Goal: Task Accomplishment & Management: Complete application form

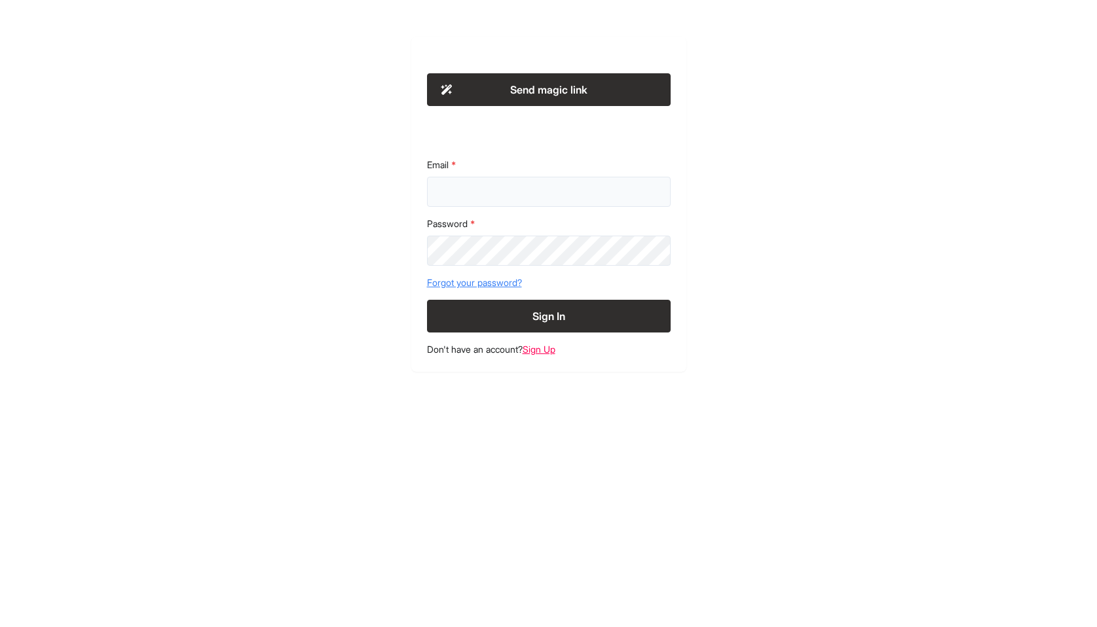
click at [491, 189] on input "Email" at bounding box center [549, 192] width 244 height 30
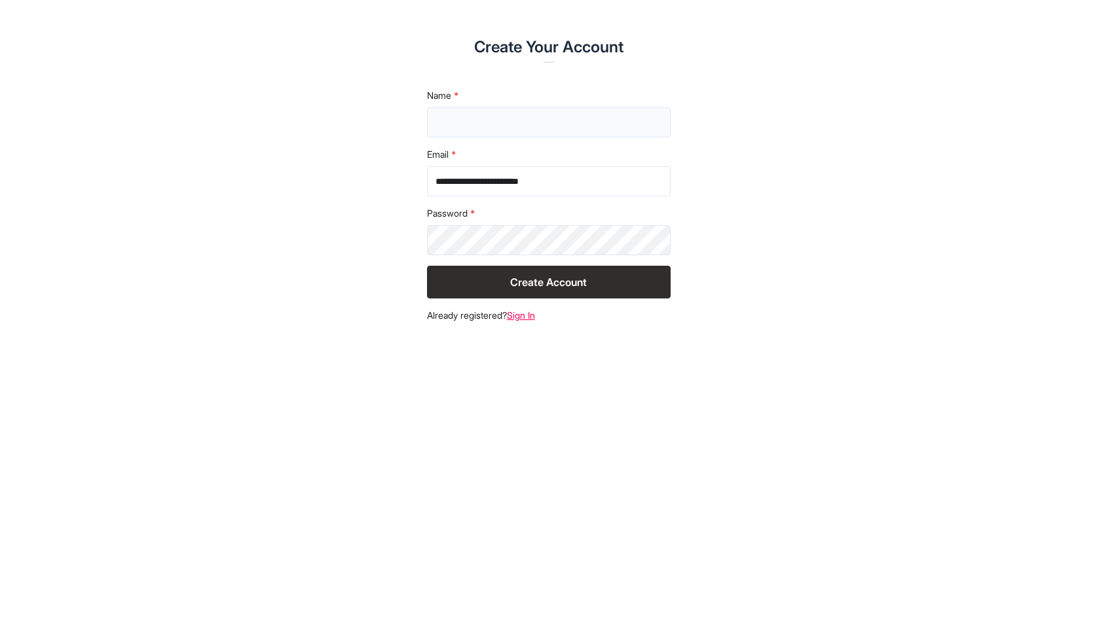
click at [478, 117] on input "text" at bounding box center [549, 122] width 244 height 30
type input "**********"
click at [525, 295] on button "Create Account" at bounding box center [549, 282] width 244 height 33
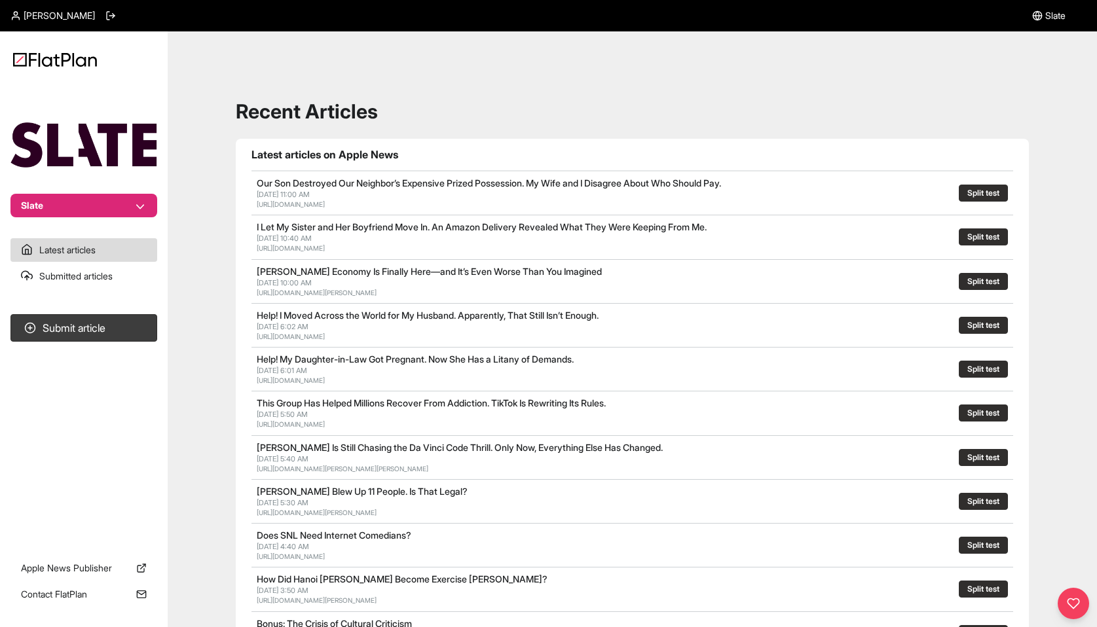
click at [536, 96] on div "Recent Articles Latest articles on Apple News Our Son Destroyed Our Neighbor’s …" at bounding box center [632, 591] width 898 height 1089
click at [118, 200] on button "Slate" at bounding box center [83, 206] width 147 height 24
click at [98, 281] on link "Submitted articles" at bounding box center [83, 277] width 147 height 24
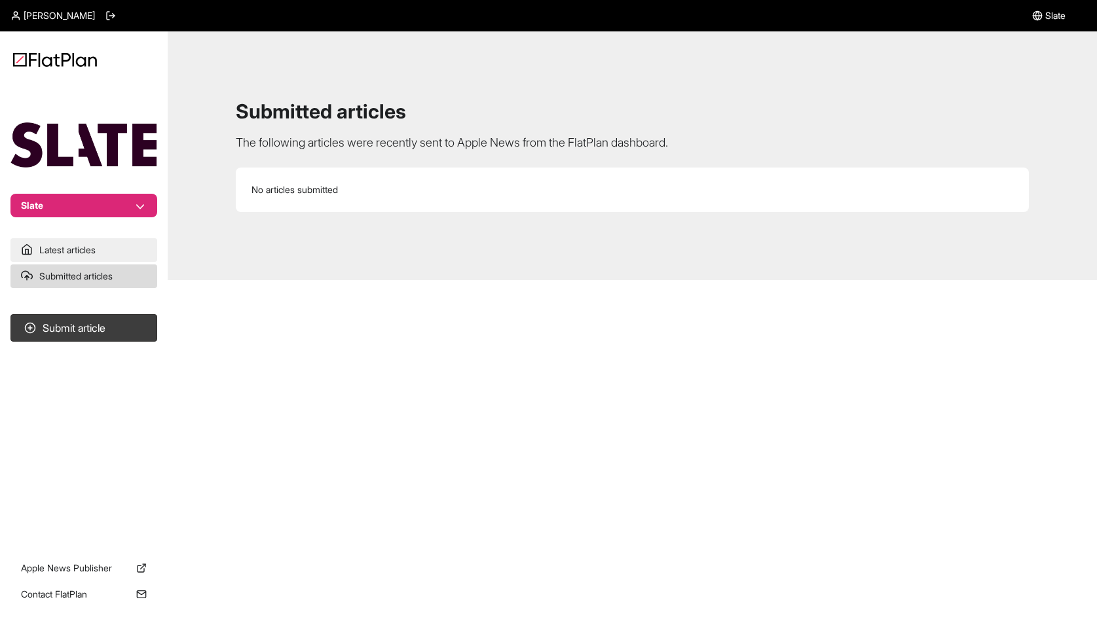
click at [95, 249] on link "Latest articles" at bounding box center [83, 250] width 147 height 24
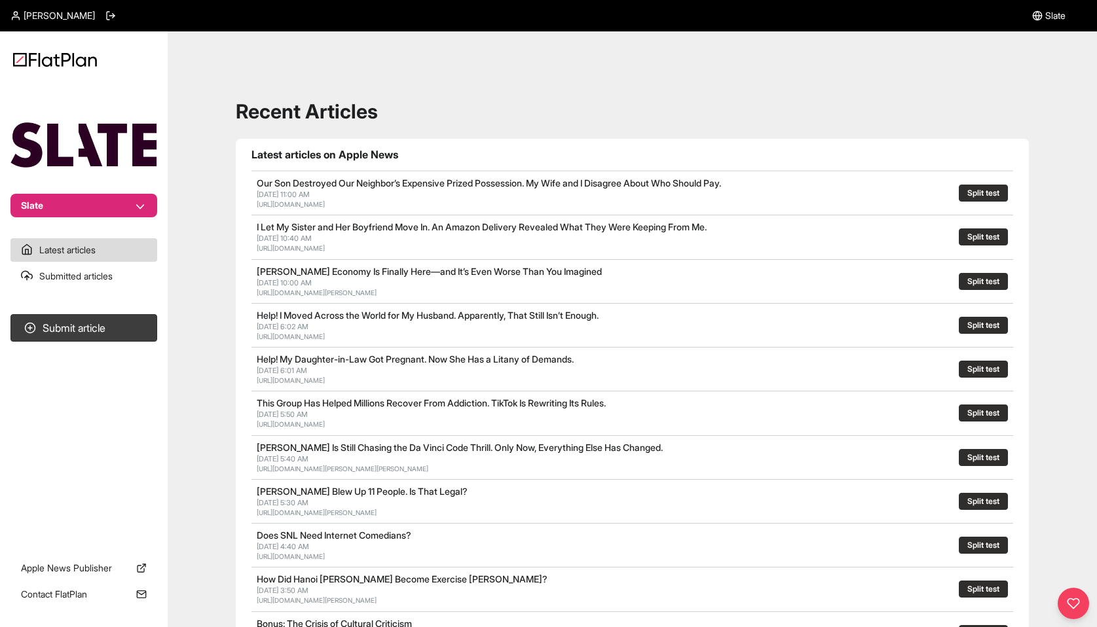
click at [985, 189] on button "Split test" at bounding box center [983, 193] width 49 height 17
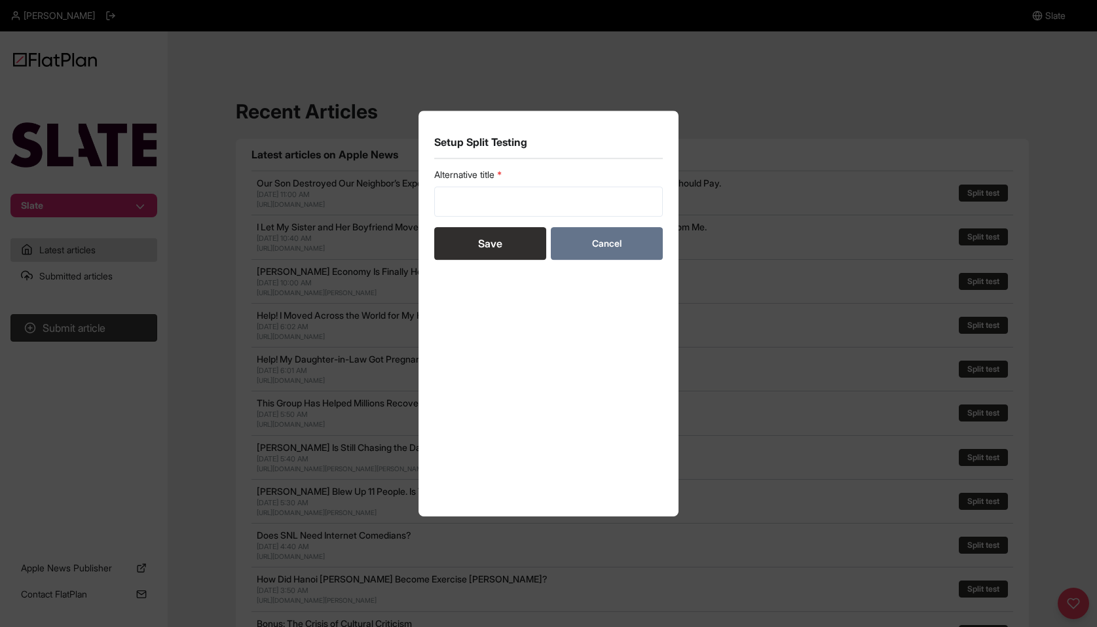
click at [627, 230] on button "Cancel" at bounding box center [607, 243] width 112 height 33
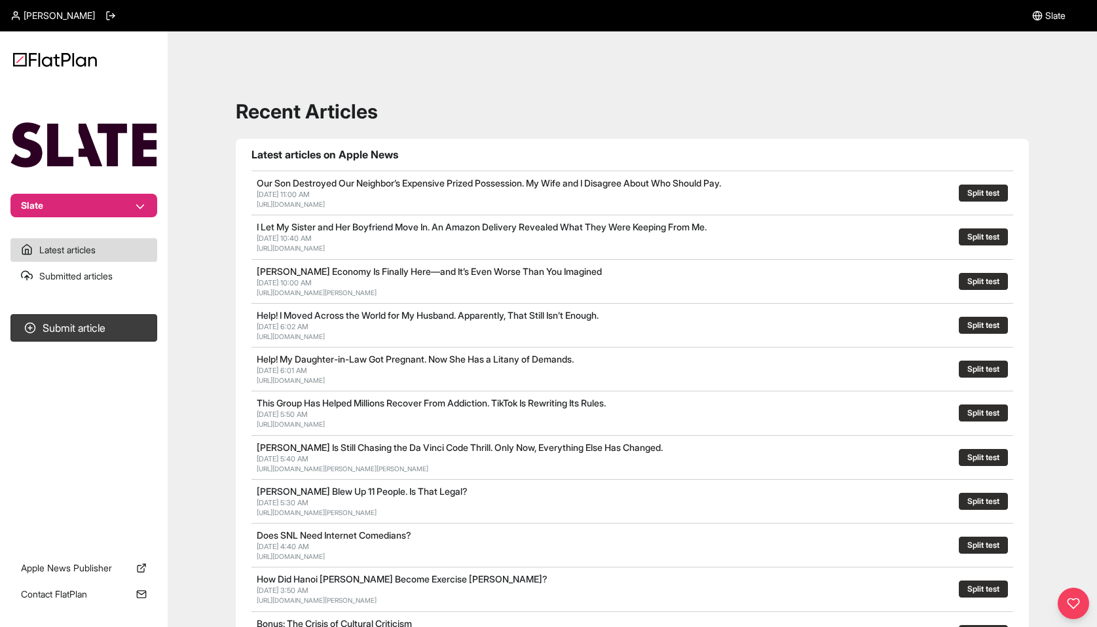
click at [1082, 599] on div at bounding box center [1072, 603] width 31 height 31
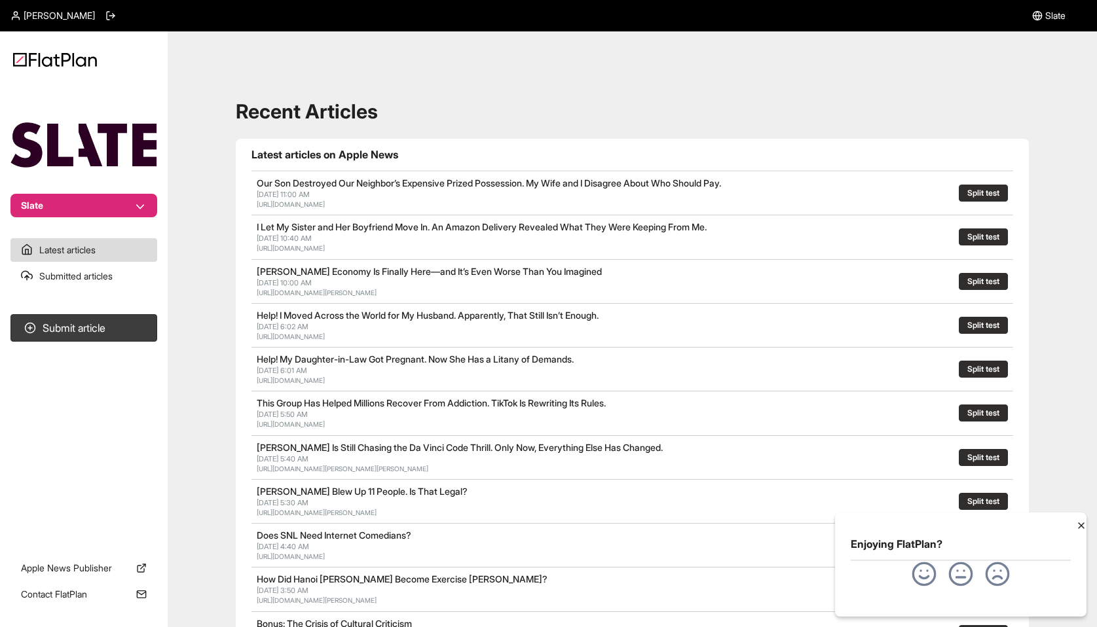
click at [1083, 525] on icon at bounding box center [1081, 526] width 10 height 10
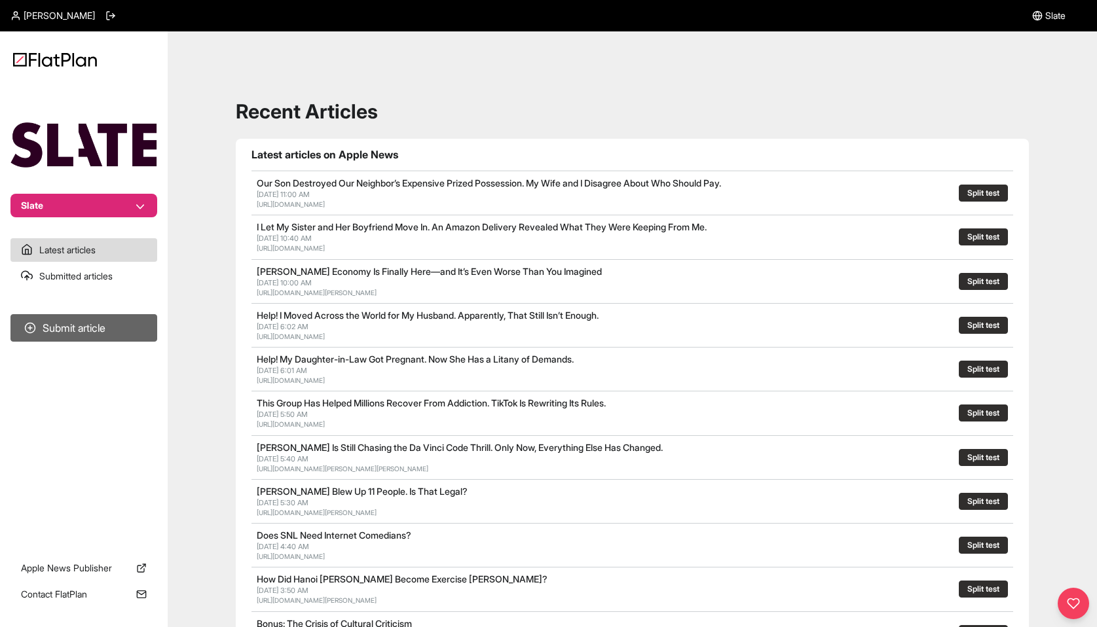
click at [109, 318] on button "Submit article" at bounding box center [83, 328] width 147 height 28
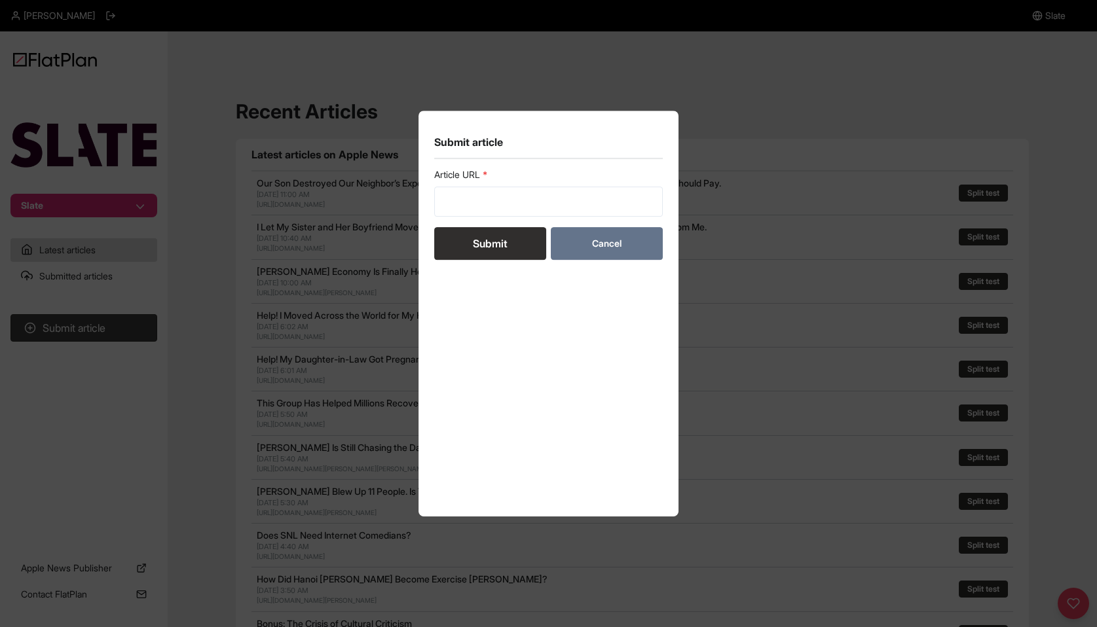
click at [602, 240] on button "Cancel" at bounding box center [607, 243] width 112 height 33
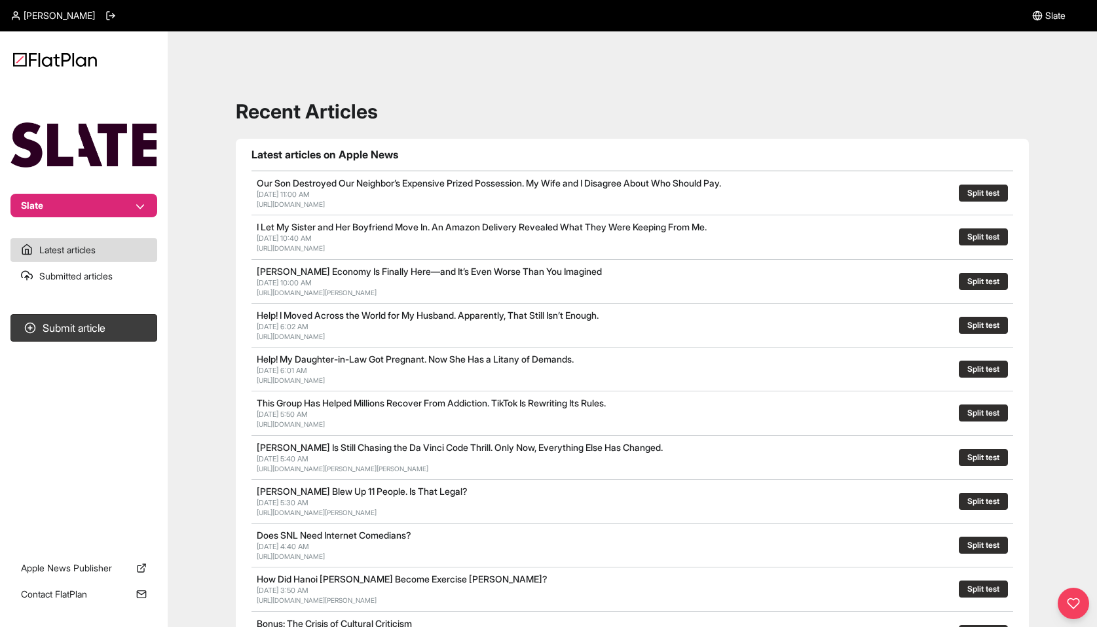
click at [183, 278] on div "Recent Articles Latest articles on Apple News Our Son Destroyed Our Neighbor’s …" at bounding box center [632, 591] width 898 height 1089
